Goal: Transaction & Acquisition: Purchase product/service

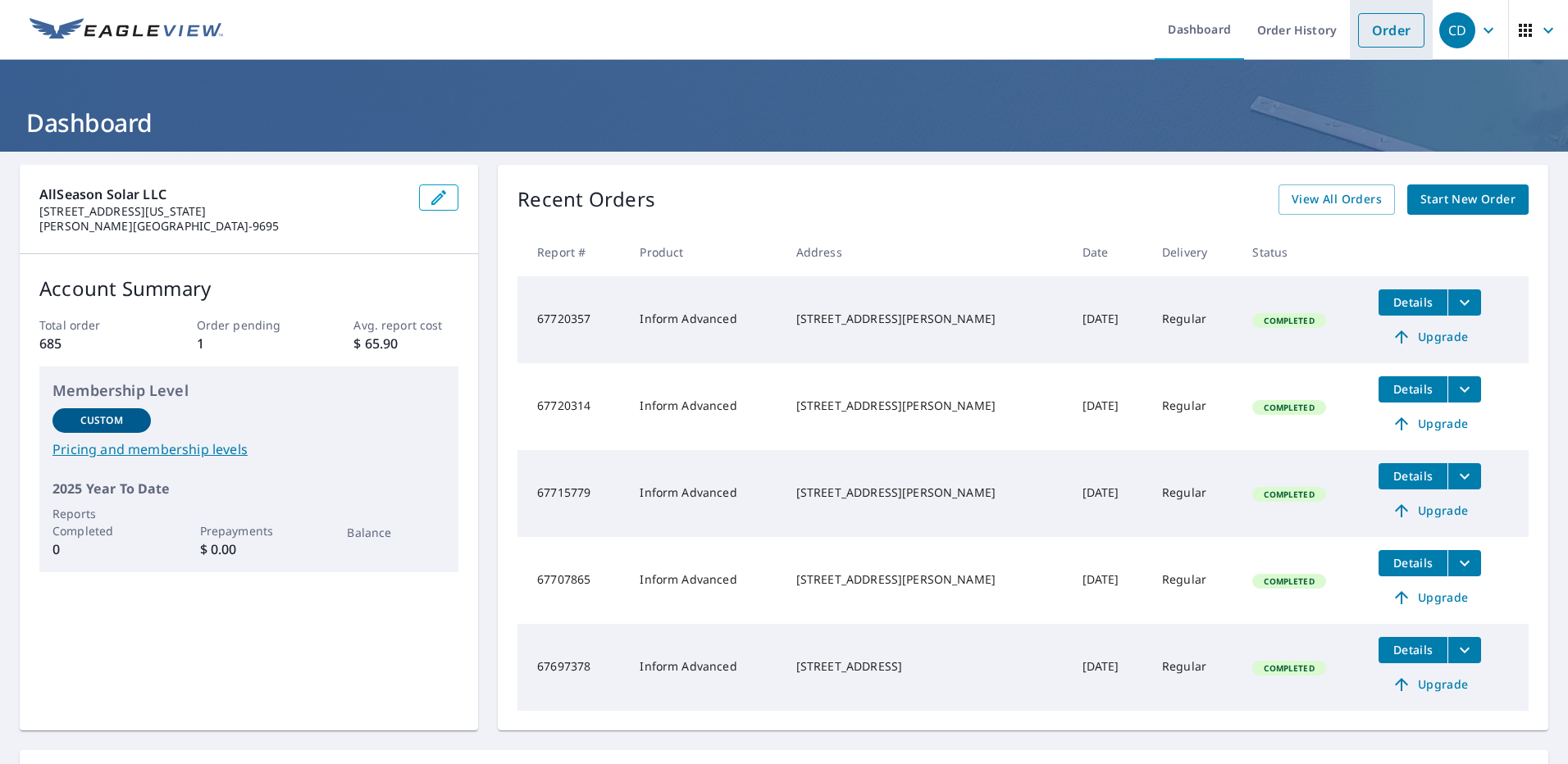
click at [1383, 33] on link "Order" at bounding box center [1390, 30] width 66 height 34
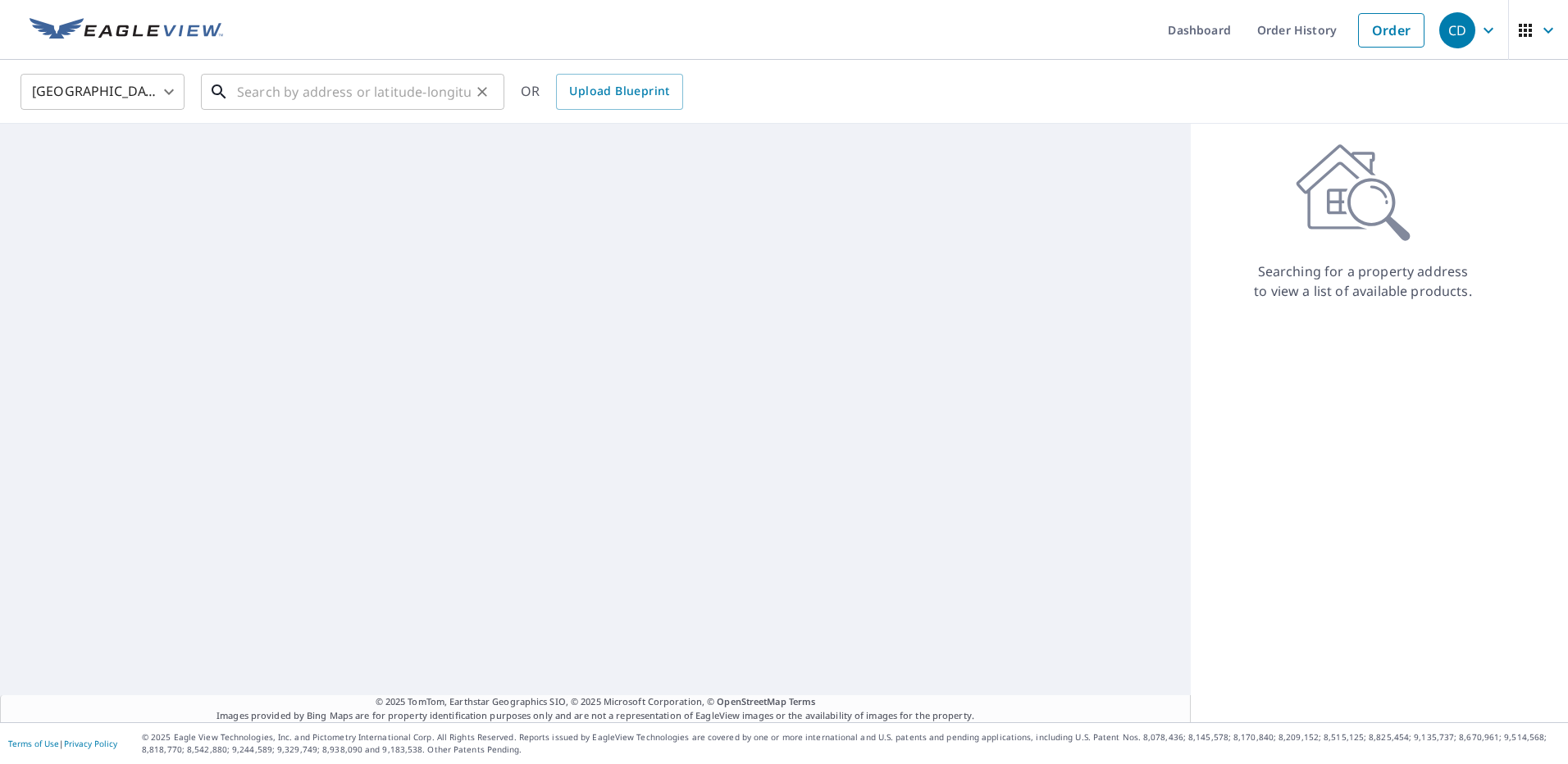
click at [445, 99] on input "text" at bounding box center [353, 91] width 233 height 46
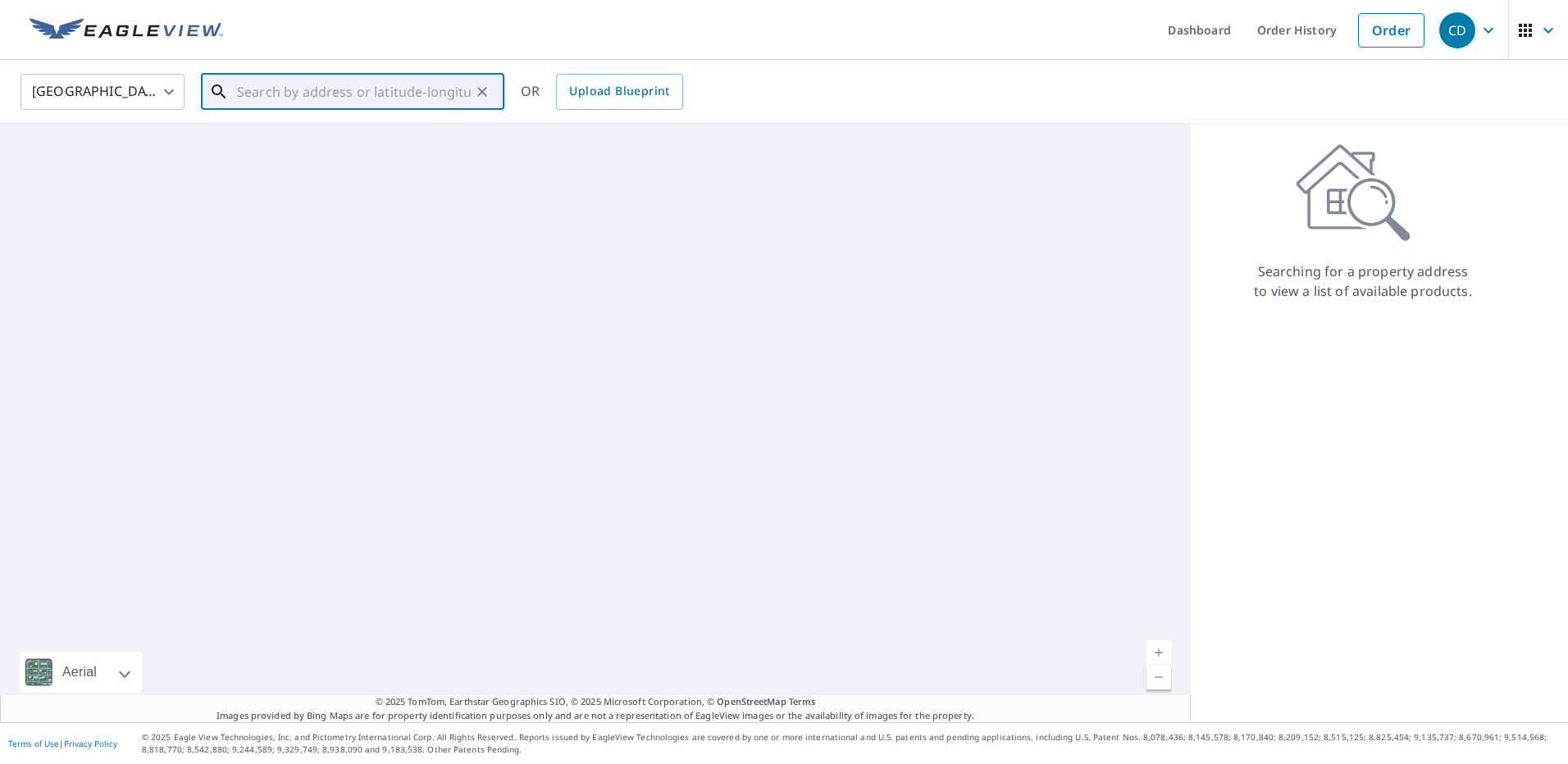
paste input "[STREET_ADDRESS][PERSON_NAME]"
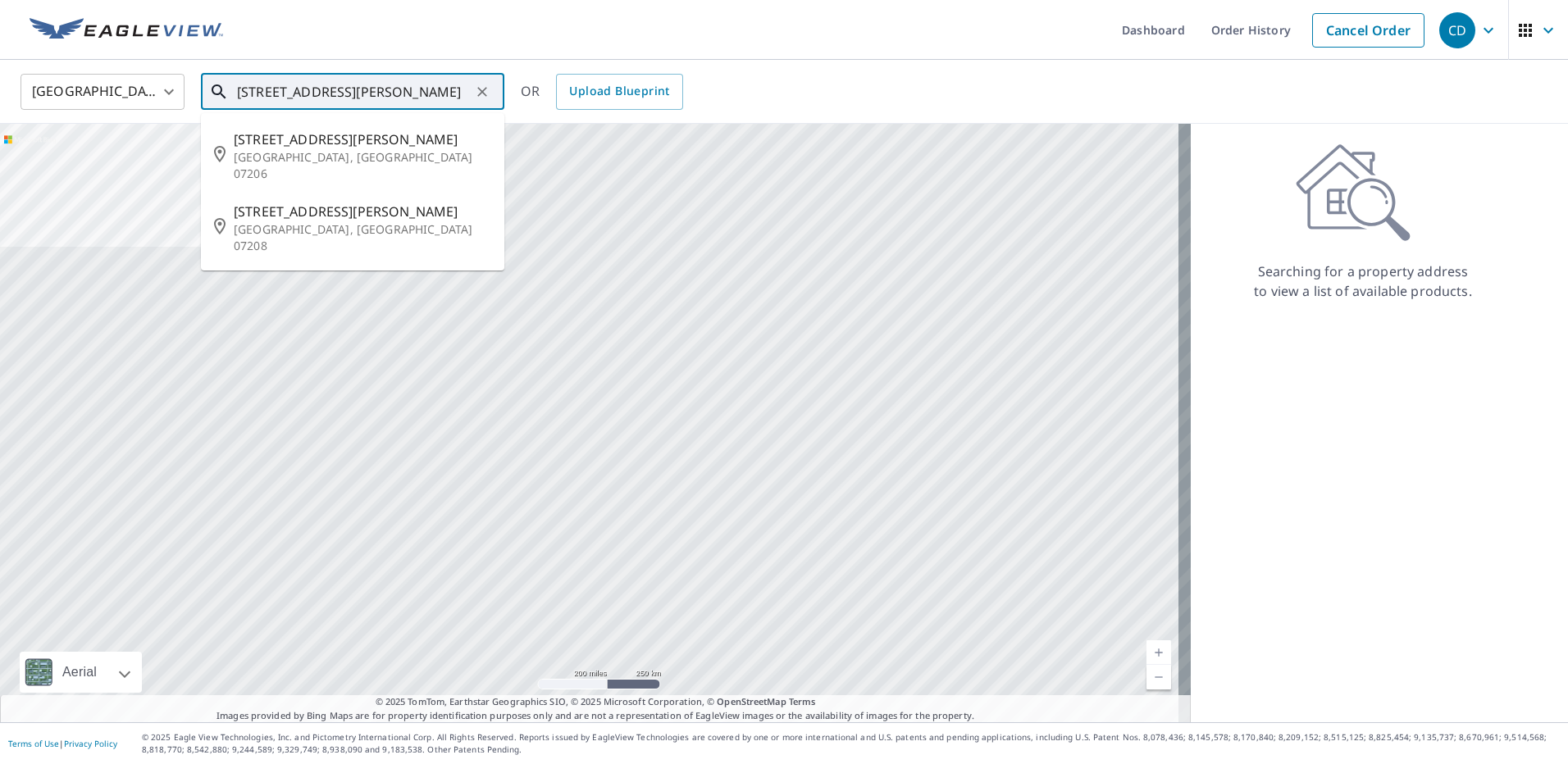
type input "[STREET_ADDRESS][PERSON_NAME]"
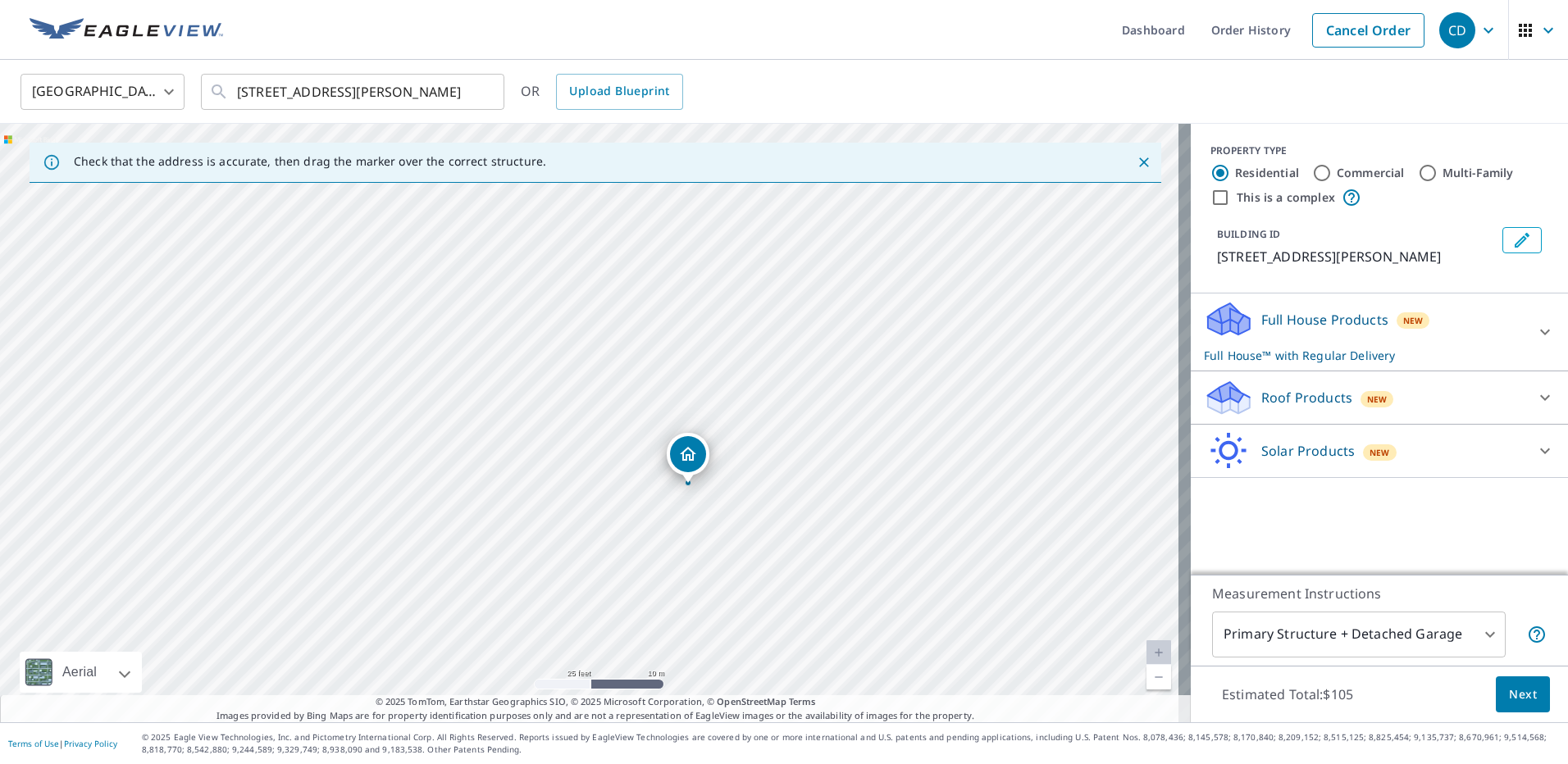
drag, startPoint x: 102, startPoint y: 544, endPoint x: 1074, endPoint y: 199, distance: 1031.4
click at [1074, 199] on div "[STREET_ADDRESS][PERSON_NAME]" at bounding box center [595, 423] width 1190 height 599
click at [1362, 454] on div "New" at bounding box center [1379, 453] width 33 height 17
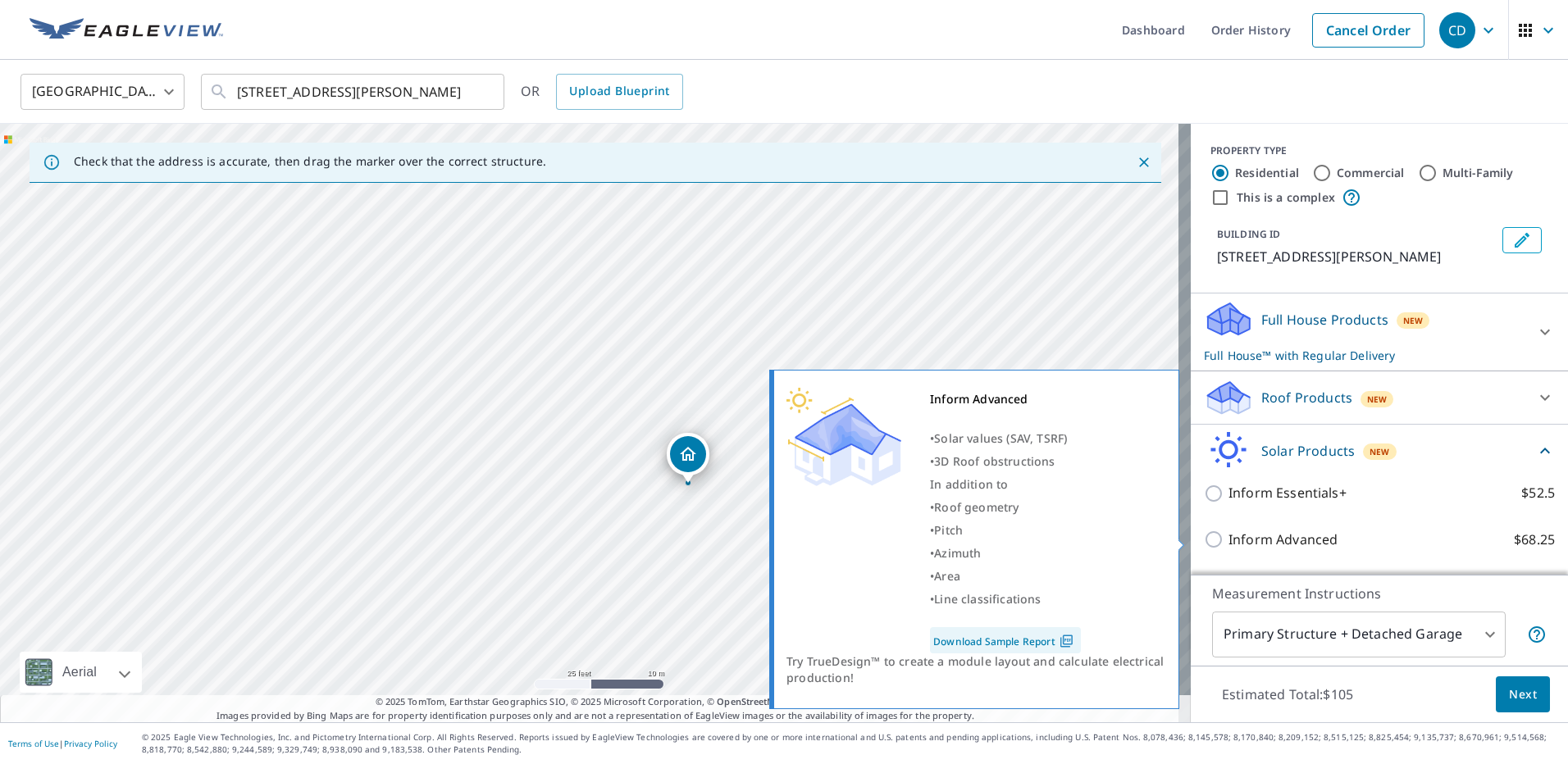
click at [1259, 543] on p "Inform Advanced" at bounding box center [1282, 540] width 109 height 20
click at [1229, 543] on input "Inform Advanced $68.25" at bounding box center [1216, 539] width 24 height 20
checkbox input "true"
checkbox input "false"
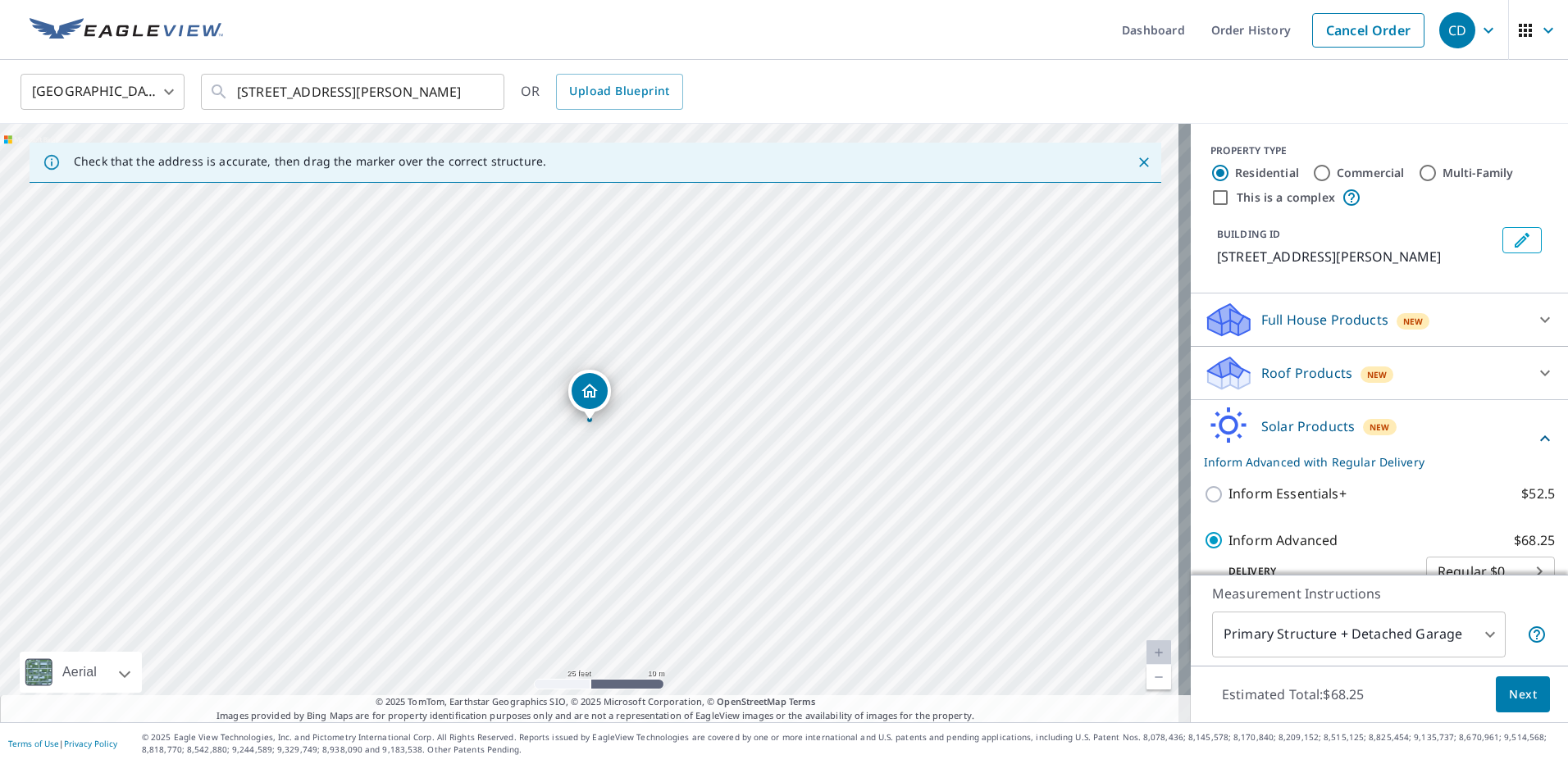
click at [1508, 695] on span "Next" at bounding box center [1522, 694] width 28 height 20
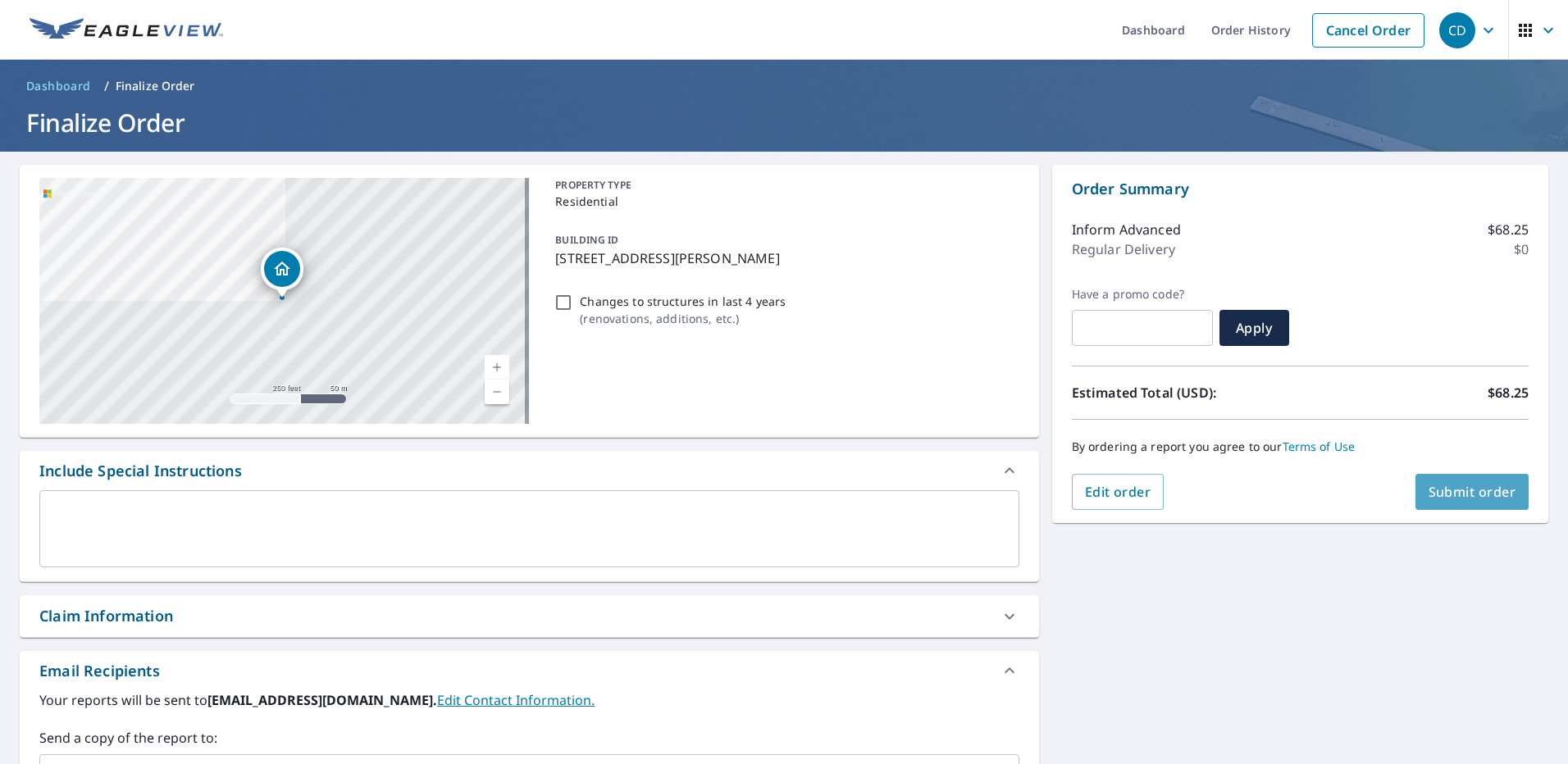
click at [1470, 502] on button "Submit order" at bounding box center [1472, 492] width 114 height 36
